Goal: Task Accomplishment & Management: Manage account settings

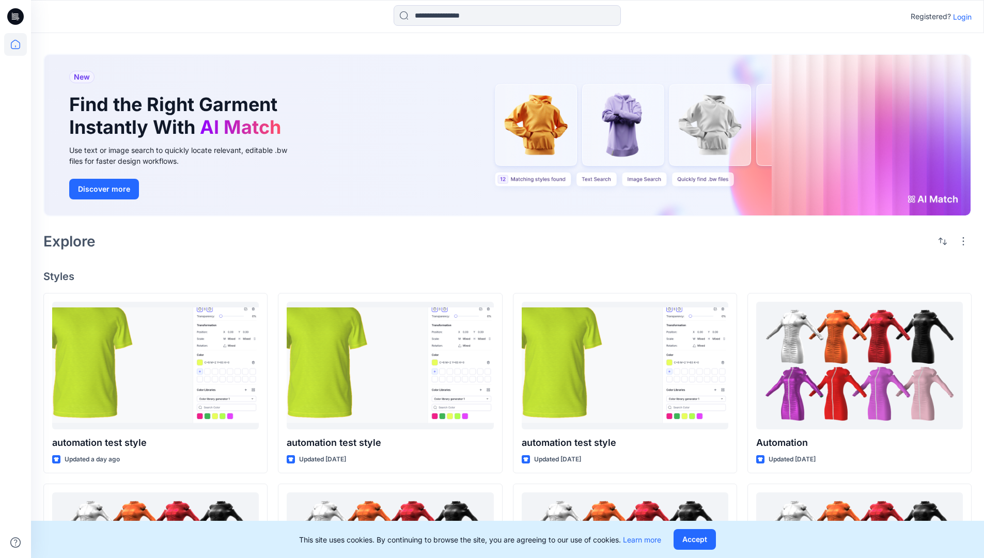
click at [960, 17] on p "Login" at bounding box center [962, 16] width 19 height 11
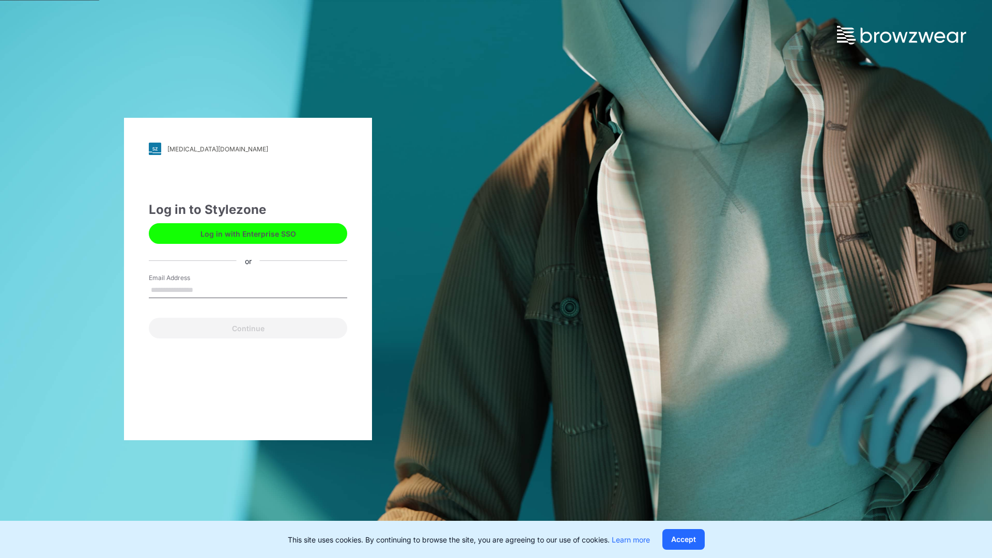
click at [204, 289] on input "Email Address" at bounding box center [248, 289] width 198 height 15
type input "**********"
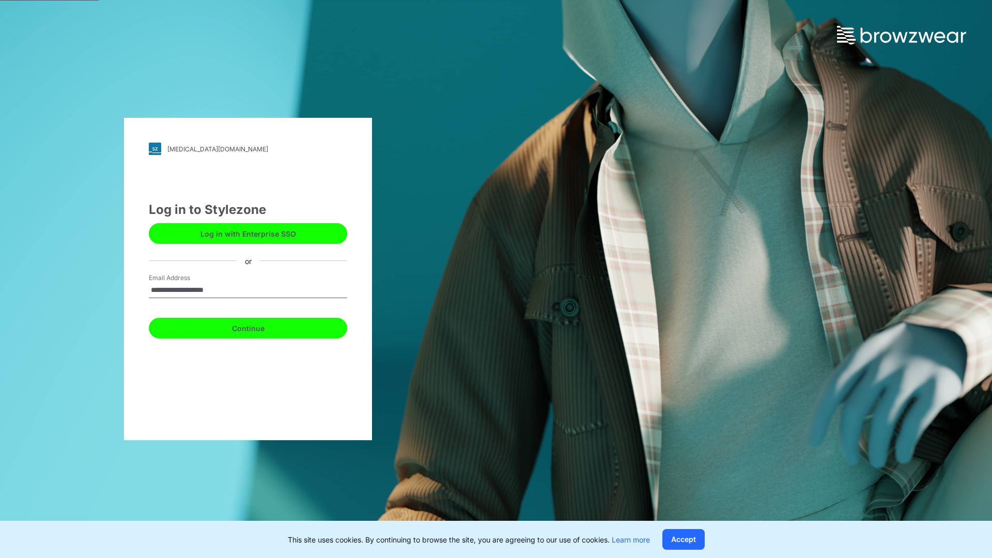
click at [259, 326] on button "Continue" at bounding box center [248, 328] width 198 height 21
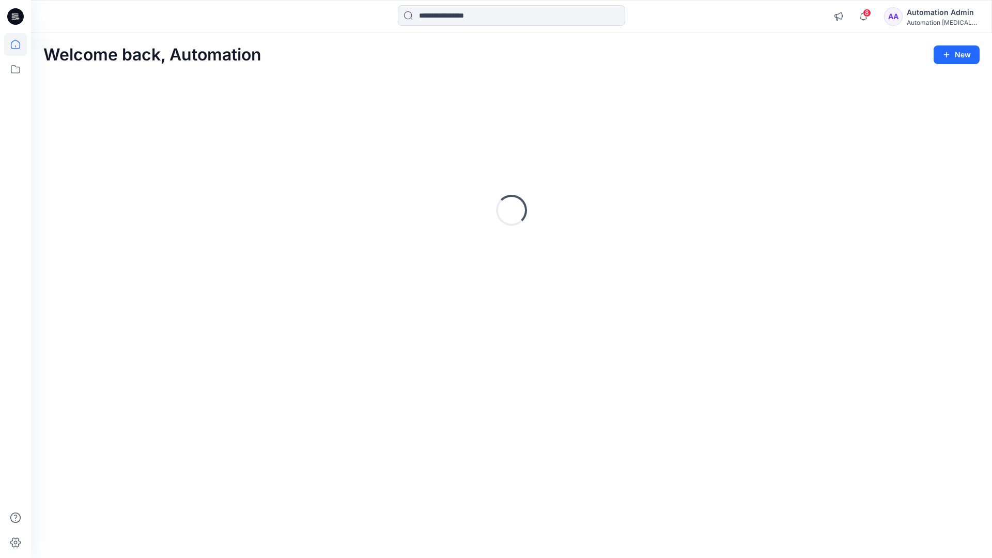
click at [20, 44] on icon at bounding box center [15, 44] width 9 height 9
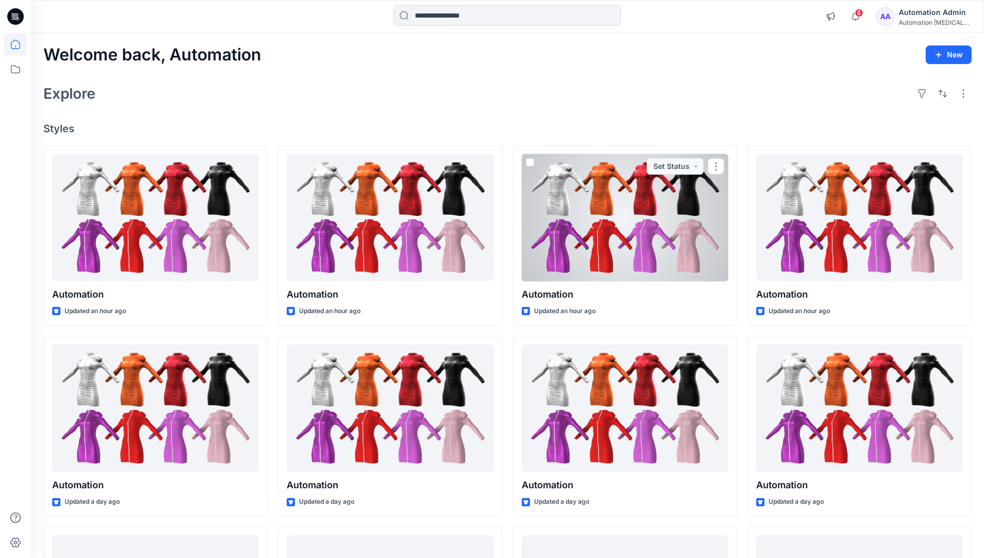
click at [921, 15] on div "Automation Admin" at bounding box center [935, 12] width 72 height 12
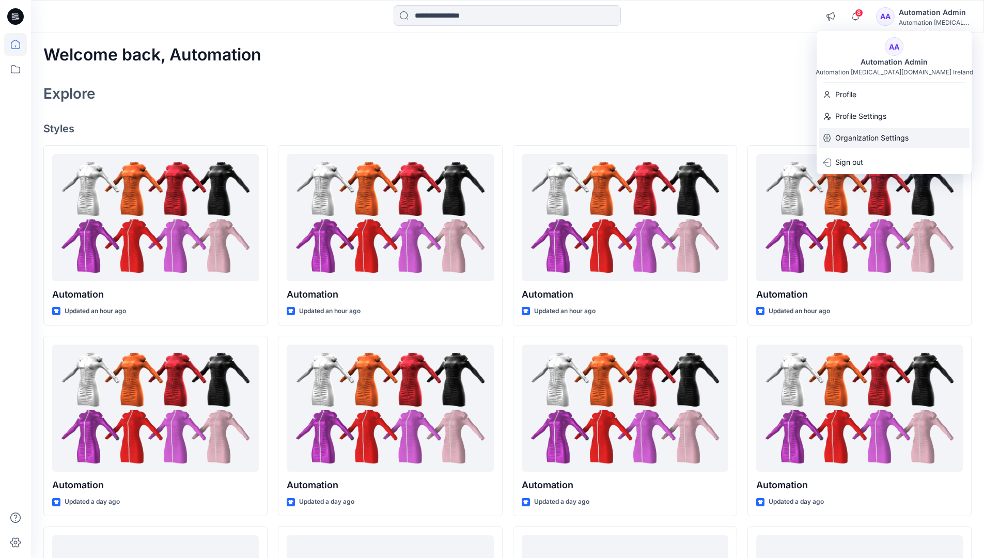
click at [854, 143] on p "Organization Settings" at bounding box center [871, 138] width 73 height 20
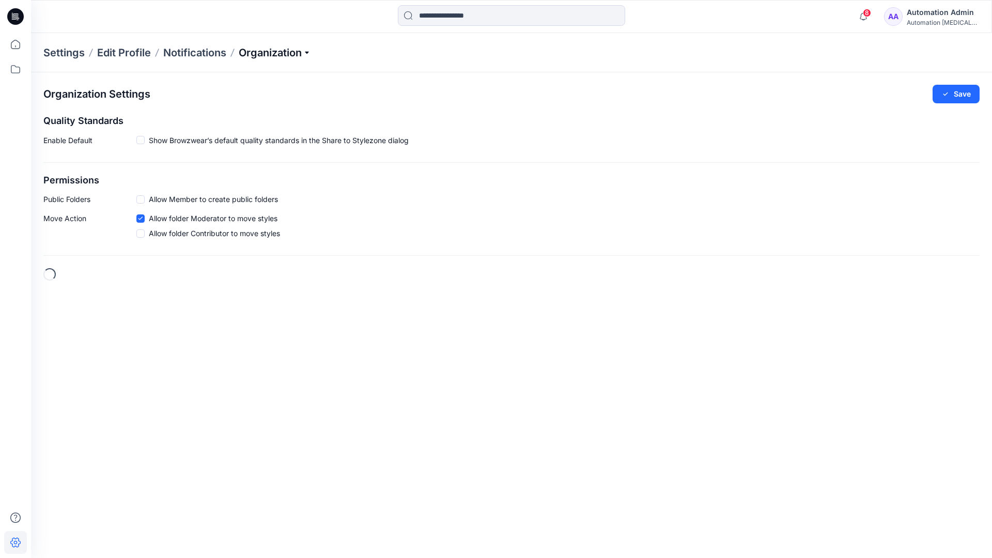
click at [297, 52] on p "Organization" at bounding box center [275, 52] width 72 height 14
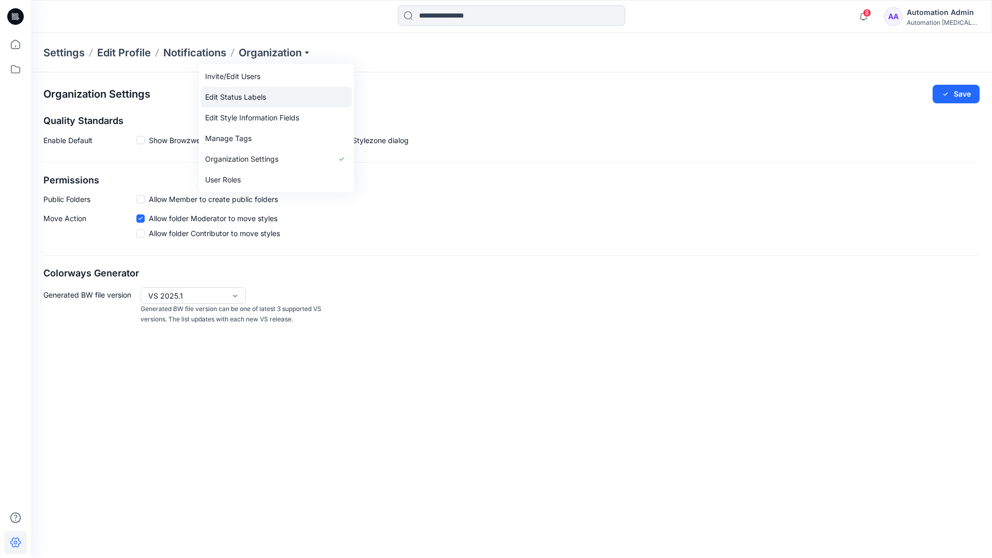
click at [254, 97] on link "Edit Status Labels" at bounding box center [276, 97] width 151 height 21
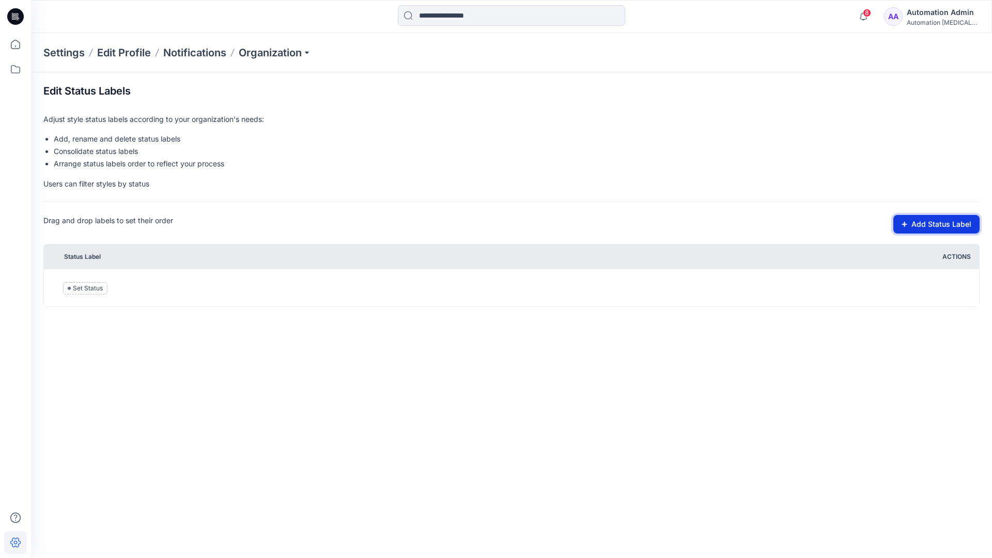
click at [926, 225] on button "Add Status Label" at bounding box center [936, 224] width 86 height 19
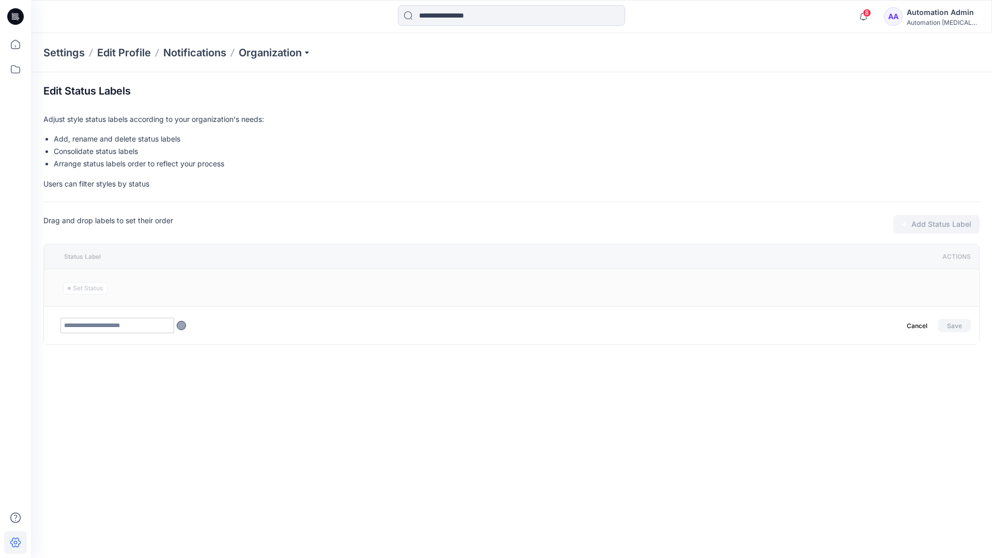
click at [138, 327] on input "text" at bounding box center [117, 325] width 114 height 15
type input "********"
click at [950, 323] on button "Save" at bounding box center [953, 325] width 33 height 13
click at [12, 44] on icon at bounding box center [15, 44] width 23 height 23
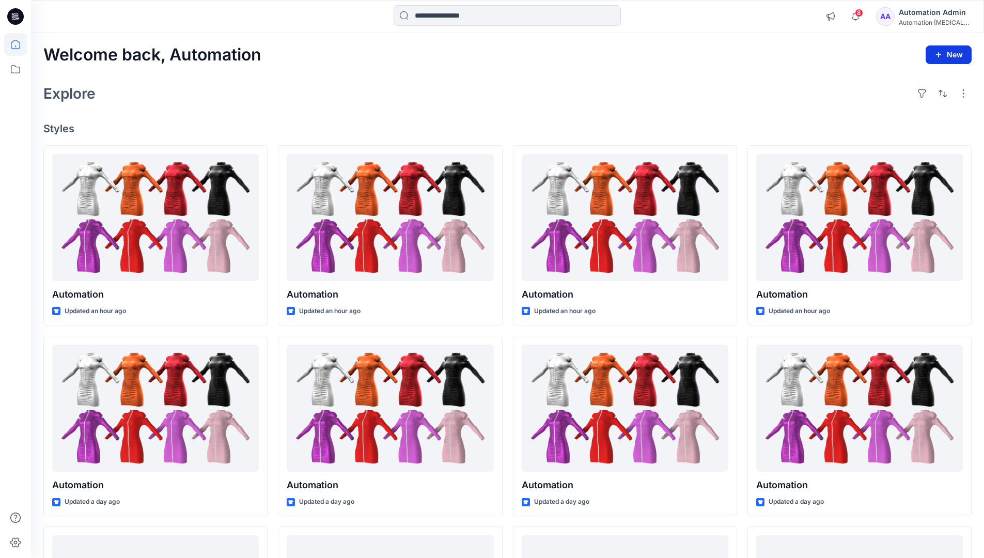
click at [944, 58] on button "New" at bounding box center [948, 54] width 46 height 19
click at [920, 80] on p "New Style" at bounding box center [916, 80] width 35 height 12
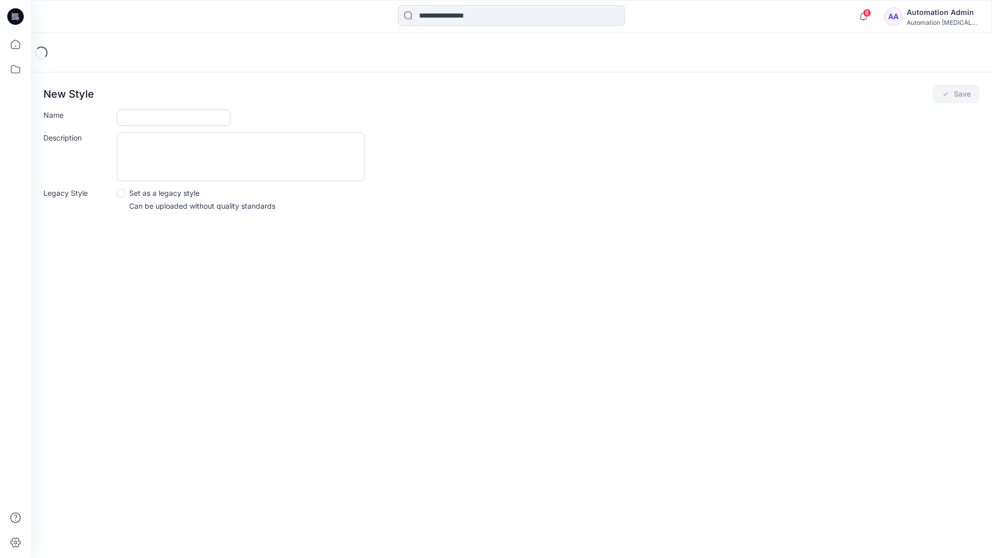
click at [163, 117] on input "Name" at bounding box center [174, 117] width 114 height 17
type input "**********"
click at [455, 156] on div "Description" at bounding box center [511, 156] width 936 height 49
click at [945, 97] on icon "submit" at bounding box center [945, 94] width 8 height 8
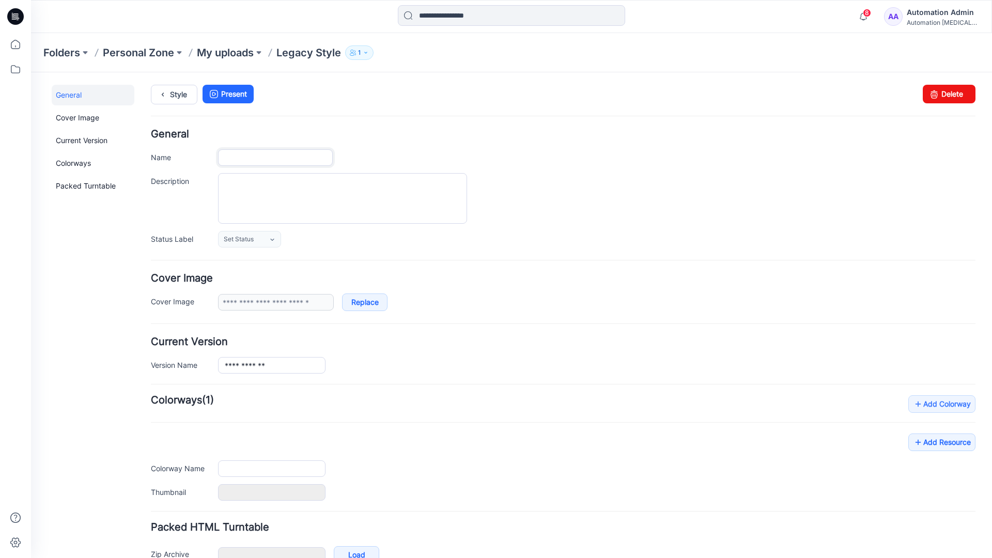
click at [288, 158] on input "Name" at bounding box center [275, 157] width 115 height 17
type input "**********"
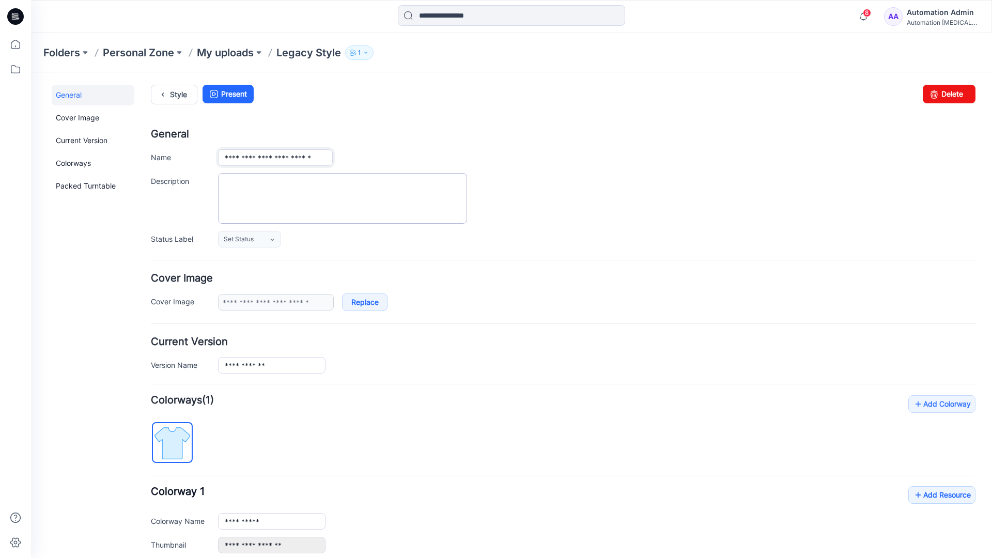
type input "**********"
click at [280, 185] on textarea "Description" at bounding box center [342, 198] width 249 height 51
type textarea "**********"
click at [273, 240] on icon at bounding box center [272, 240] width 4 height 2
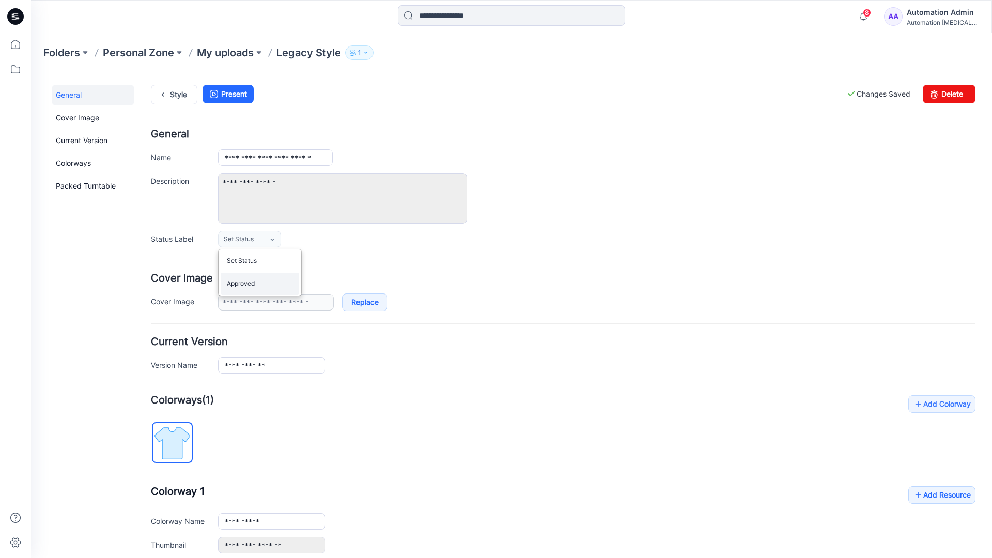
click at [256, 289] on link "Approved" at bounding box center [260, 284] width 78 height 22
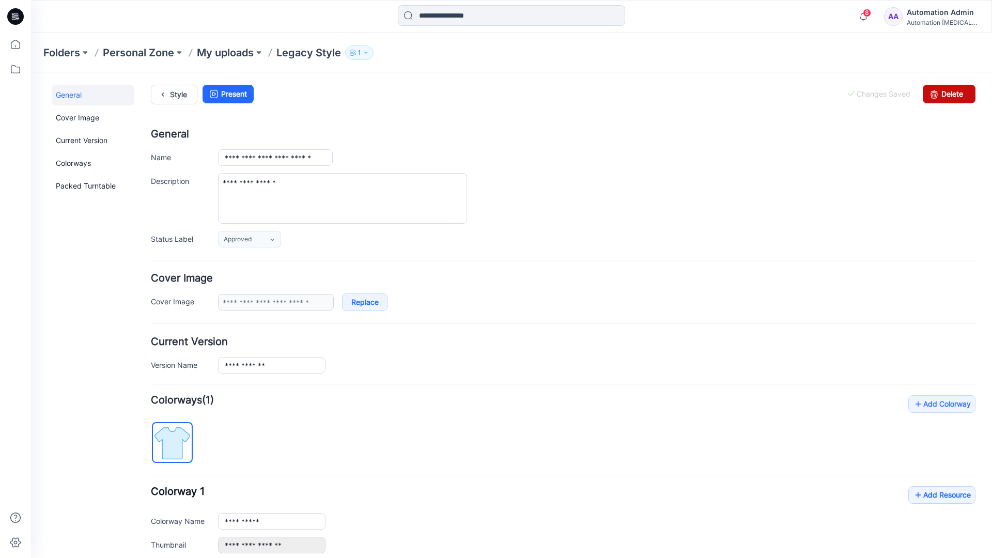
click at [942, 93] on link "Delete" at bounding box center [948, 94] width 53 height 19
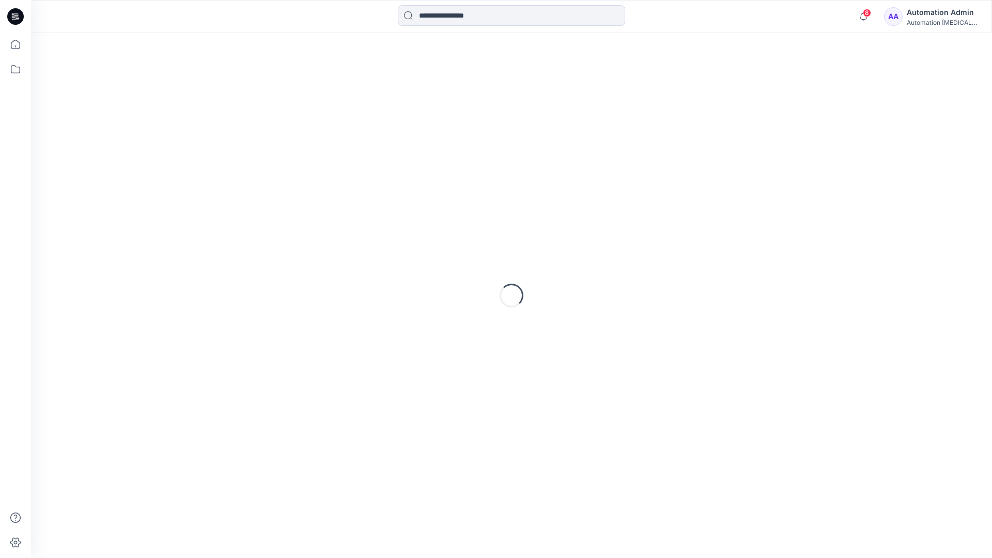
click at [933, 18] on div "Automation Admin" at bounding box center [942, 12] width 72 height 12
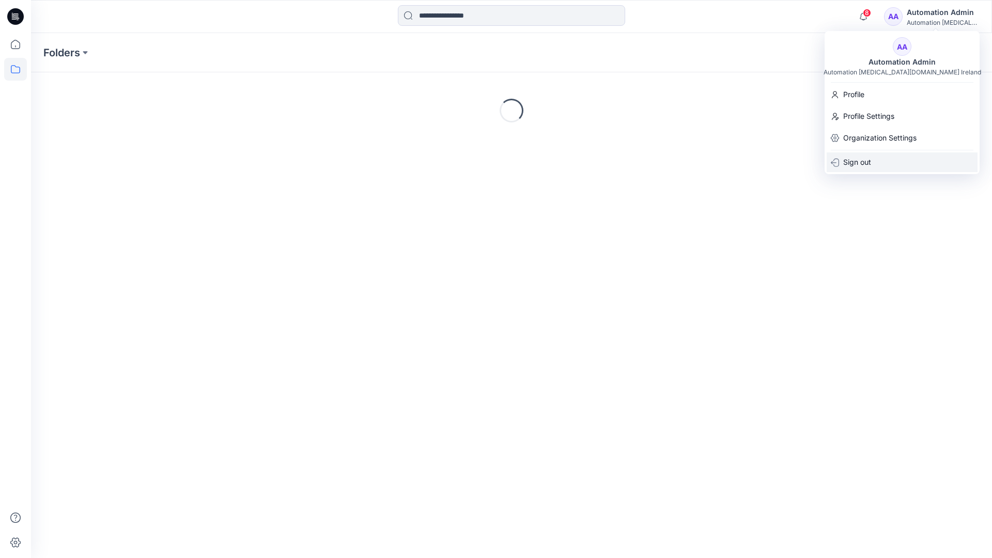
click at [868, 162] on p "Sign out" at bounding box center [857, 162] width 28 height 20
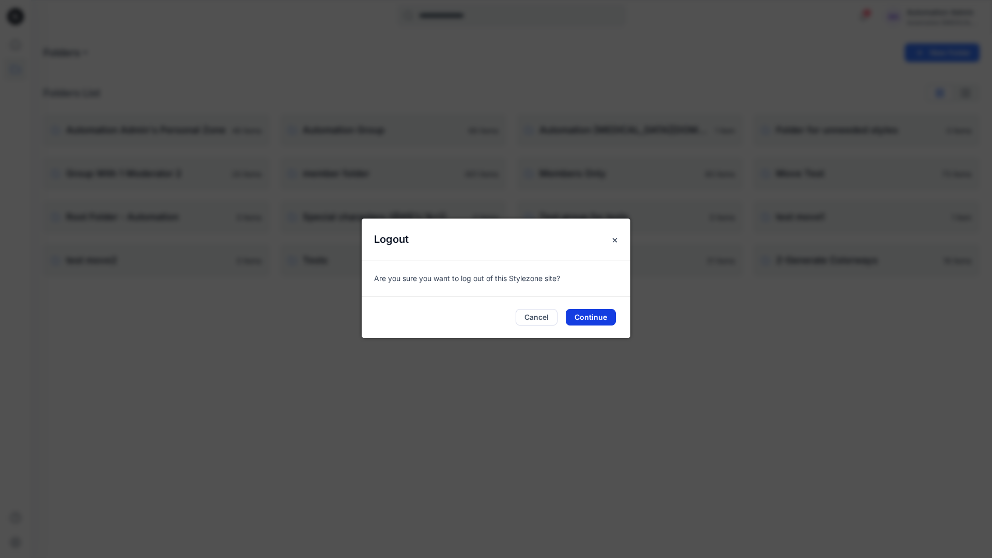
click at [596, 316] on button "Continue" at bounding box center [590, 317] width 50 height 17
